Goal: Task Accomplishment & Management: Manage account settings

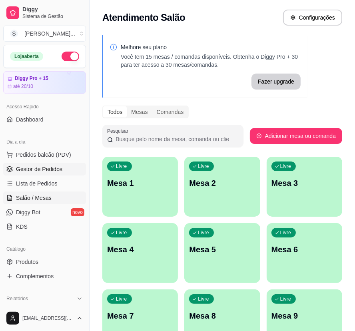
click at [24, 174] on link "Gestor de Pedidos" at bounding box center [44, 169] width 83 height 13
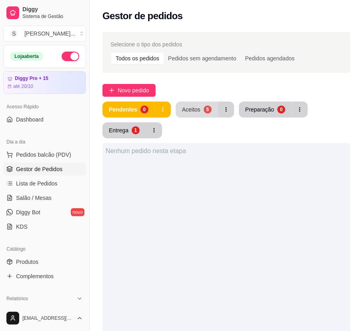
click at [201, 107] on button "Aceitos 5" at bounding box center [197, 110] width 42 height 16
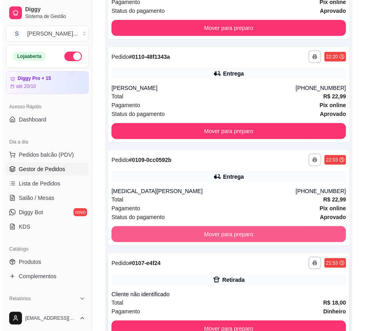
scroll to position [350, 0]
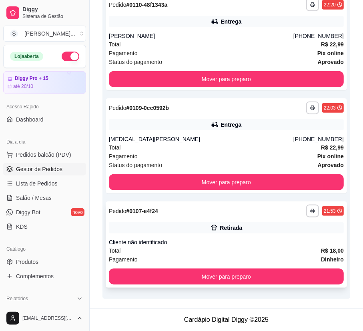
click at [235, 264] on div "**********" at bounding box center [226, 245] width 241 height 86
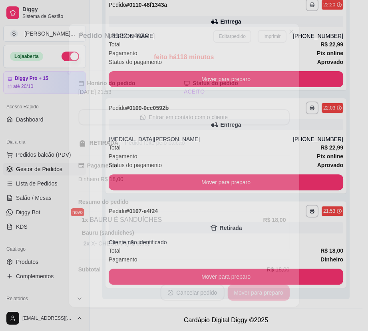
scroll to position [7, 0]
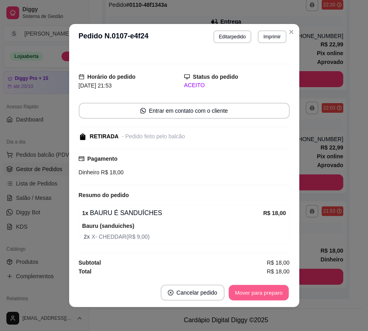
click at [267, 292] on button "Mover para preparo" at bounding box center [259, 293] width 60 height 16
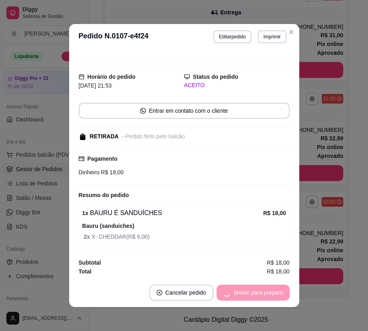
scroll to position [256, 0]
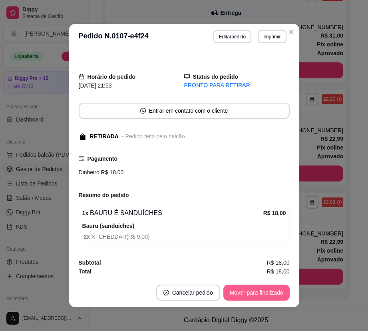
click at [271, 294] on button "Mover para finalizado" at bounding box center [257, 293] width 66 height 16
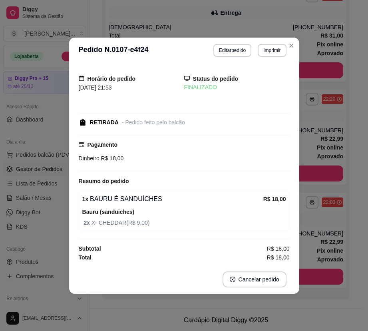
scroll to position [0, 0]
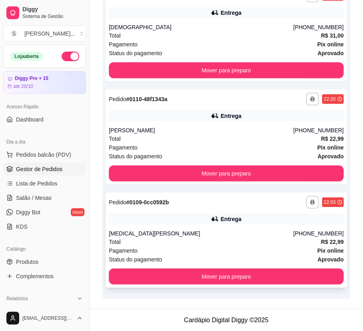
click at [282, 244] on div "Total R$ 22,99" at bounding box center [226, 242] width 235 height 9
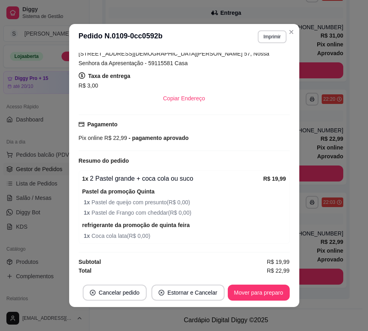
scroll to position [209, 0]
click at [239, 286] on button "Mover para preparo" at bounding box center [259, 293] width 62 height 16
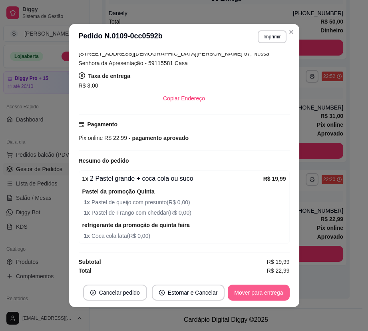
scroll to position [176, 0]
click at [241, 289] on button "Mover para entrega" at bounding box center [259, 293] width 62 height 16
click at [252, 292] on button "Mover para finalizado" at bounding box center [257, 293] width 66 height 16
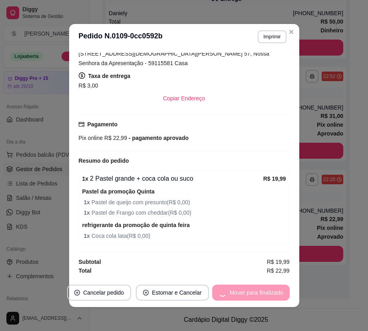
click at [258, 291] on div "Mover para finalizado" at bounding box center [251, 293] width 78 height 16
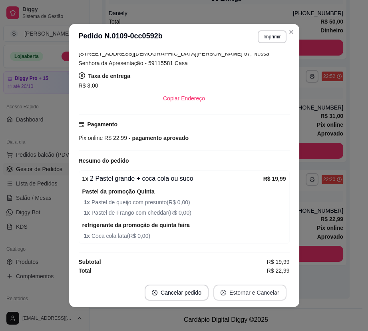
scroll to position [182, 0]
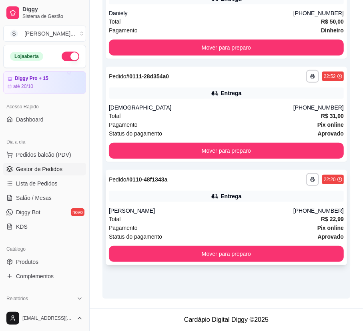
click at [263, 200] on div "Entrega" at bounding box center [226, 196] width 235 height 11
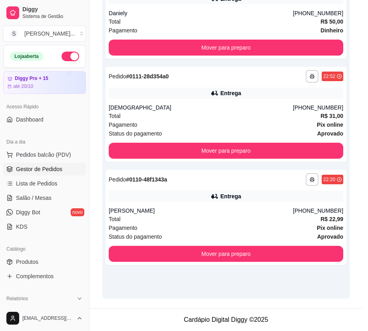
scroll to position [199, 0]
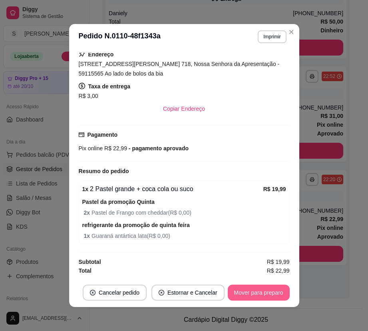
click at [246, 289] on button "Mover para preparo" at bounding box center [259, 293] width 62 height 16
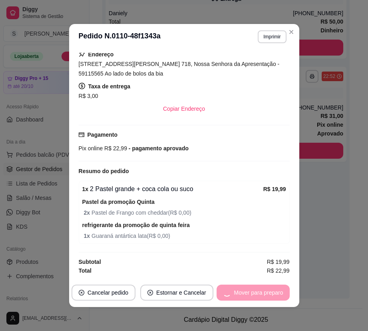
click at [250, 288] on div "Mover para preparo" at bounding box center [253, 293] width 73 height 16
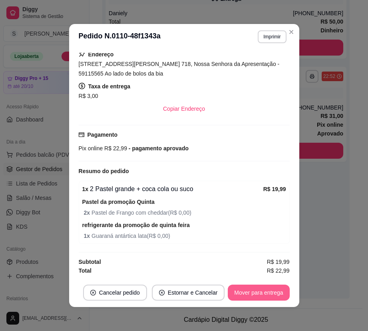
click at [256, 290] on button "Mover para entrega" at bounding box center [259, 293] width 62 height 16
click at [252, 294] on button "Mover para finalizado" at bounding box center [257, 293] width 66 height 16
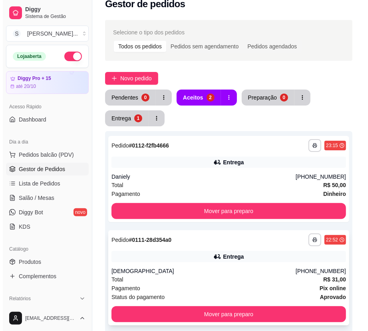
scroll to position [0, 0]
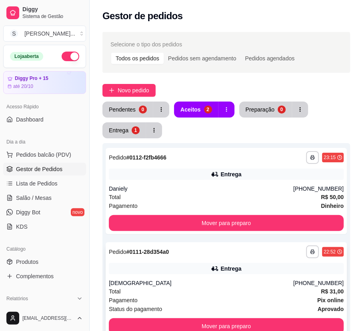
click at [276, 276] on div "**********" at bounding box center [226, 289] width 241 height 95
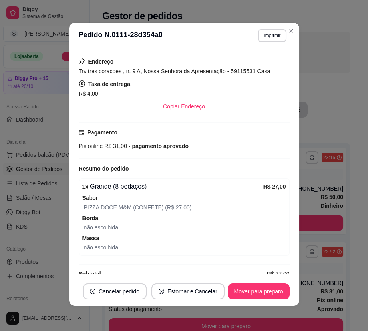
scroll to position [204, 0]
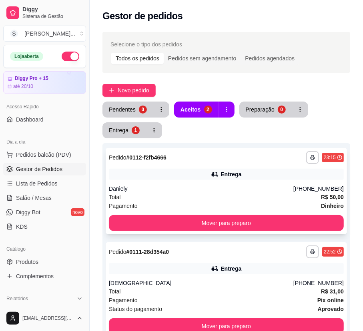
click at [313, 187] on div "[PHONE_NUMBER]" at bounding box center [318, 189] width 50 height 8
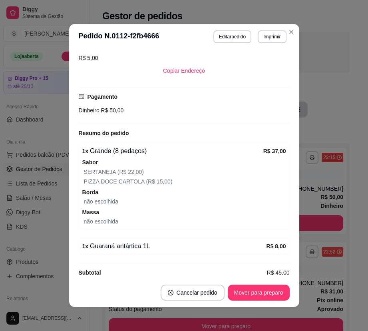
scroll to position [1, 0]
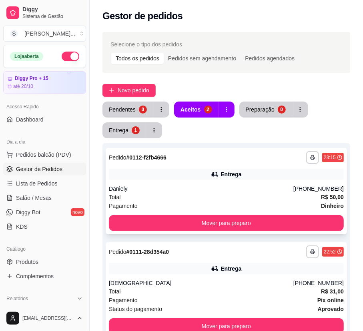
click at [146, 190] on div "Daniely" at bounding box center [201, 189] width 184 height 8
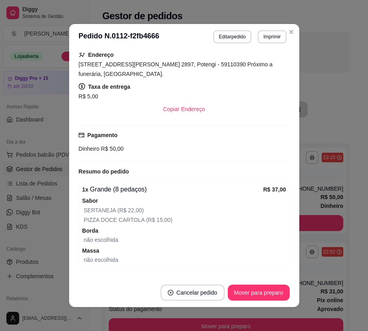
scroll to position [145, 0]
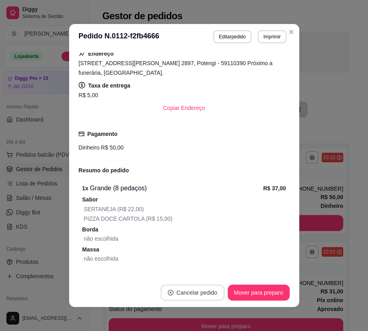
click at [193, 295] on button "Cancelar pedido" at bounding box center [193, 293] width 64 height 16
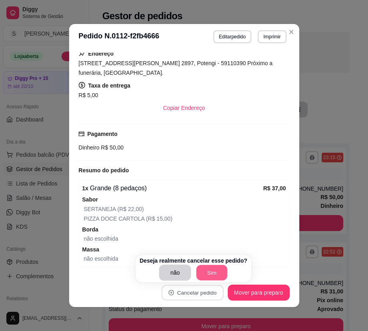
click at [212, 268] on button "Sim" at bounding box center [211, 273] width 31 height 16
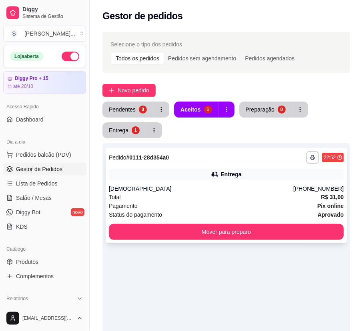
click at [266, 198] on div "Total R$ 31,00" at bounding box center [226, 197] width 235 height 9
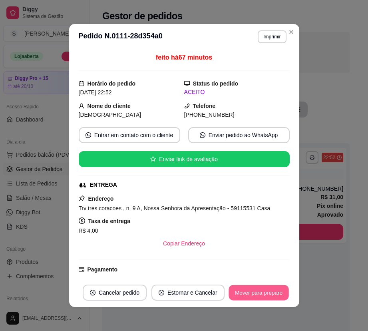
click at [263, 290] on button "Mover para preparo" at bounding box center [259, 293] width 60 height 16
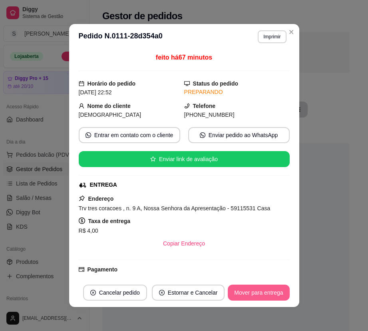
click at [266, 287] on button "Mover para entrega" at bounding box center [259, 293] width 62 height 16
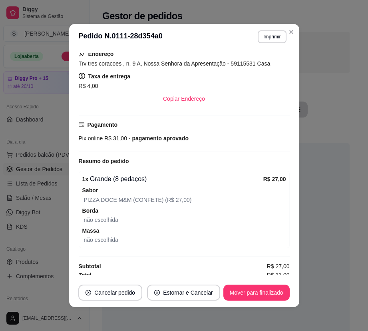
scroll to position [148, 0]
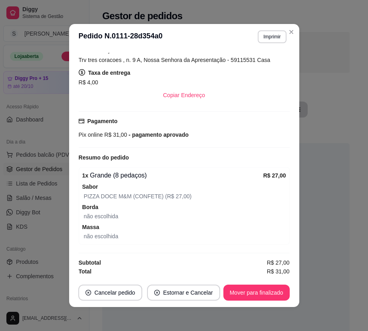
click at [232, 283] on footer "Cancelar pedido Estornar e Cancelar Mover para finalizado" at bounding box center [184, 292] width 230 height 29
click at [232, 285] on button "Mover para finalizado" at bounding box center [257, 293] width 66 height 16
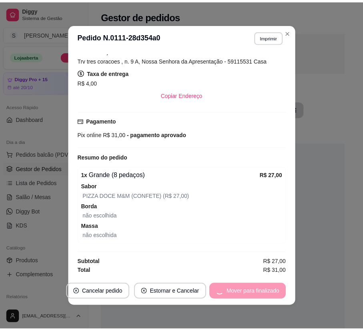
scroll to position [130, 0]
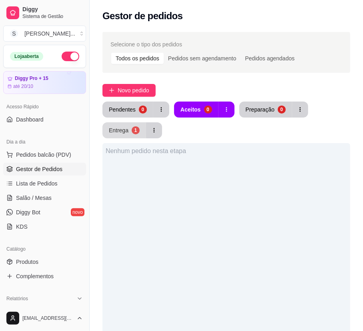
click at [129, 134] on button "Entrega 1" at bounding box center [124, 130] width 44 height 16
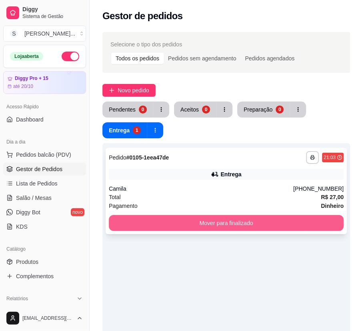
click at [197, 222] on button "Mover para finalizado" at bounding box center [226, 223] width 235 height 16
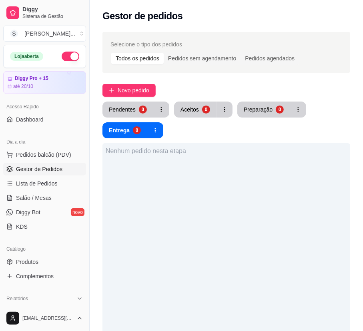
click at [281, 248] on div "Nenhum pedido nesta etapa" at bounding box center [226, 308] width 248 height 331
